Goal: Information Seeking & Learning: Learn about a topic

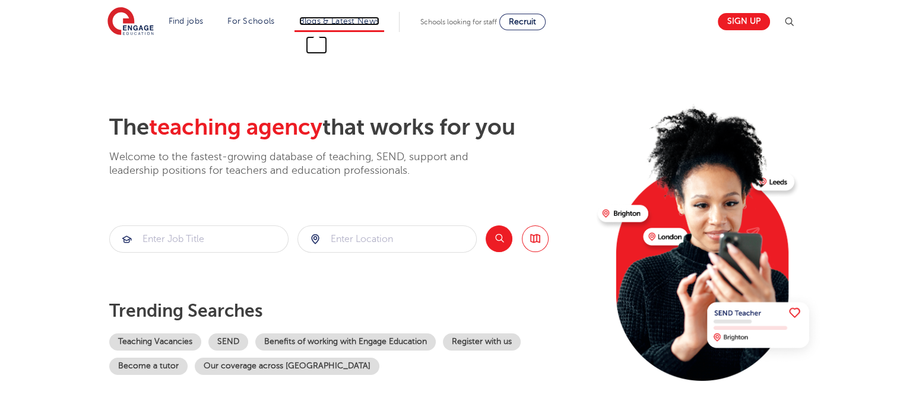
click at [350, 20] on link "Blogs & Latest News" at bounding box center [339, 21] width 81 height 9
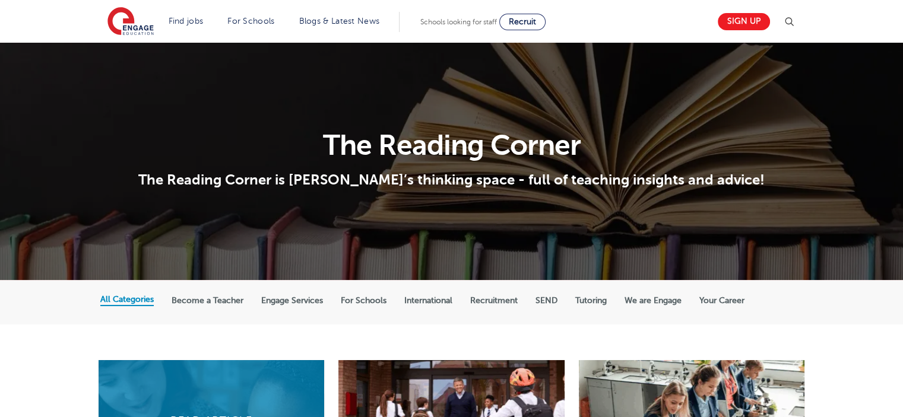
scroll to position [178, 0]
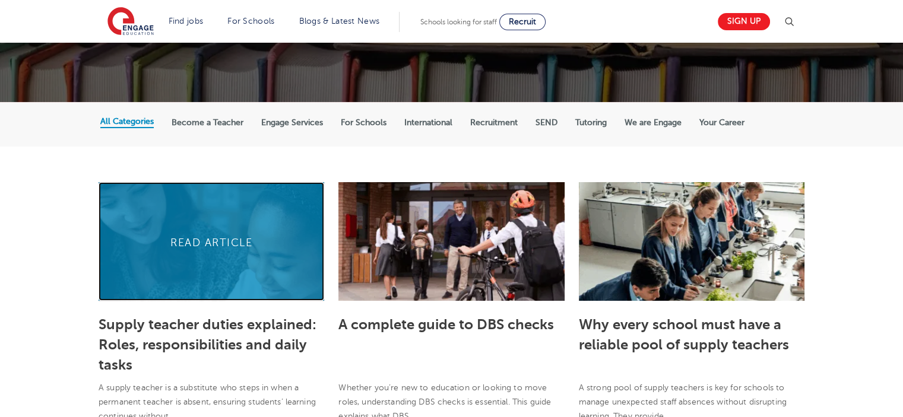
click at [224, 239] on link at bounding box center [212, 241] width 226 height 119
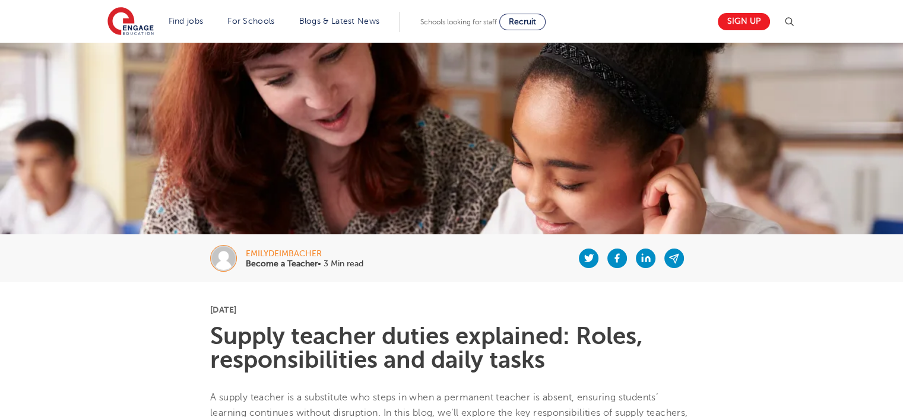
scroll to position [59, 0]
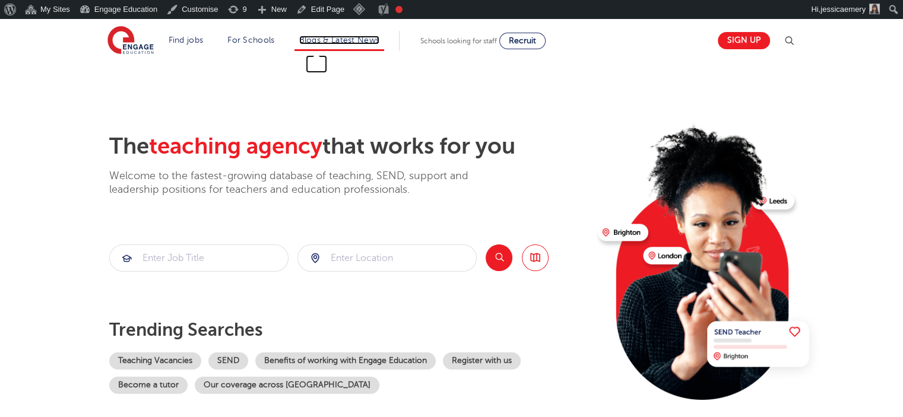
click at [363, 44] on link "Blogs & Latest News" at bounding box center [339, 40] width 81 height 9
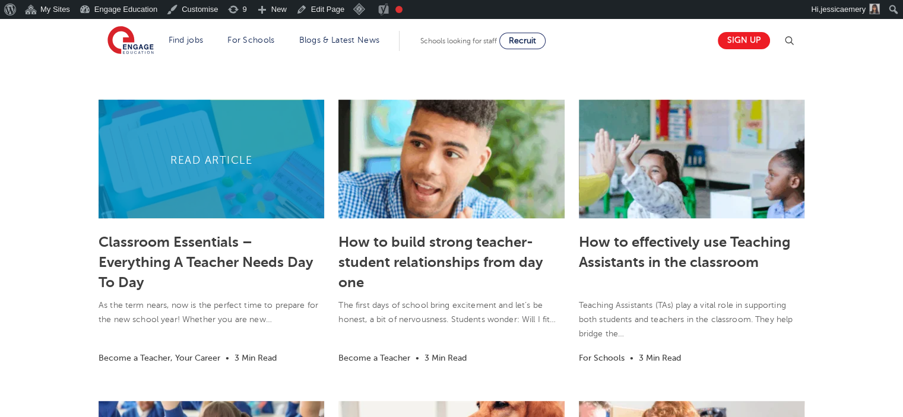
scroll to position [297, 0]
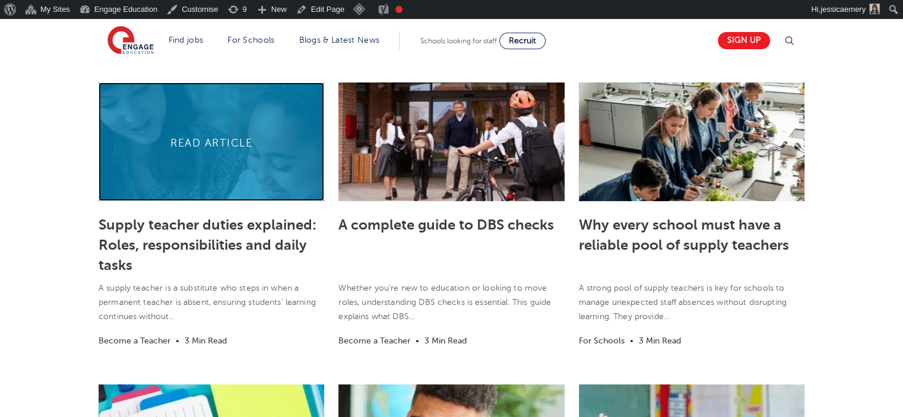
click at [239, 154] on link at bounding box center [212, 141] width 226 height 119
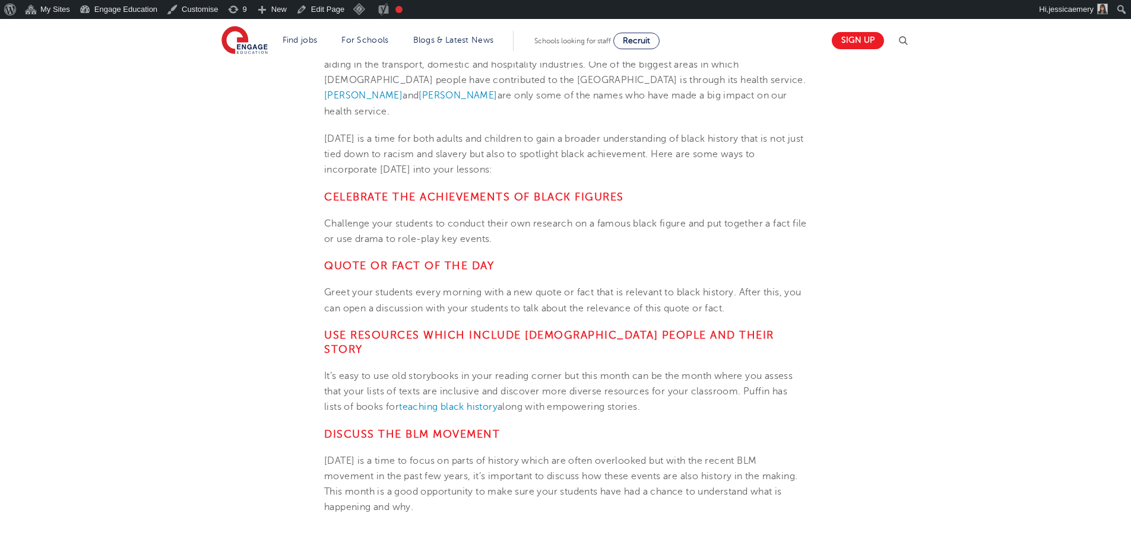
scroll to position [475, 0]
